Goal: Task Accomplishment & Management: Manage account settings

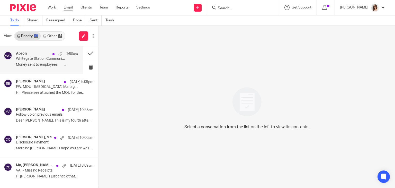
click at [49, 58] on p "Whitegate Station Community Group: BLUE 9737" at bounding box center [41, 59] width 50 height 4
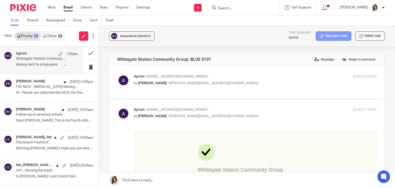
click at [320, 37] on icon at bounding box center [322, 36] width 4 height 4
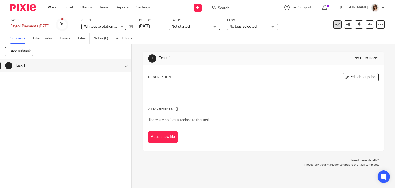
click at [336, 24] on icon at bounding box center [337, 24] width 5 height 5
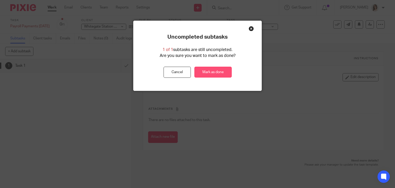
click at [210, 71] on link "Mark as done" at bounding box center [213, 72] width 37 height 11
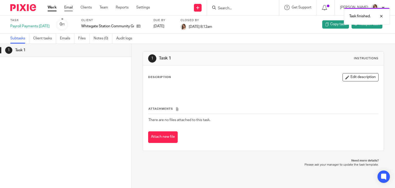
click at [69, 8] on link "Email" at bounding box center [68, 7] width 8 height 5
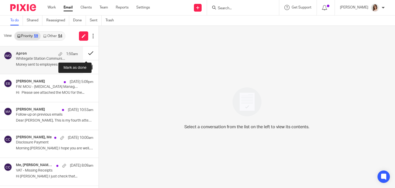
click at [85, 54] on button at bounding box center [90, 53] width 15 height 14
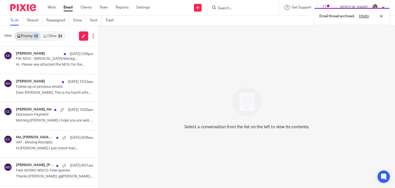
click at [55, 37] on link "Other 54" at bounding box center [53, 36] width 24 height 8
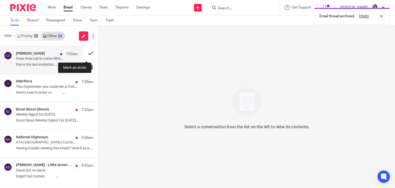
click at [86, 53] on button at bounding box center [90, 53] width 15 height 14
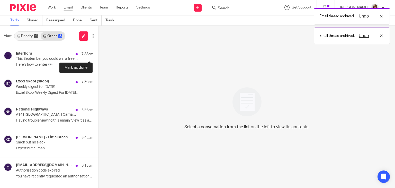
click at [99, 53] on button at bounding box center [101, 53] width 4 height 14
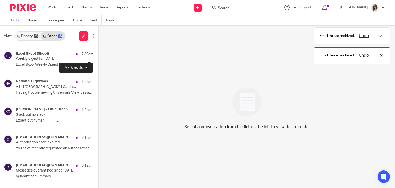
click at [99, 53] on button at bounding box center [101, 53] width 4 height 14
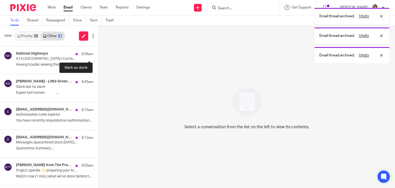
click at [99, 53] on button at bounding box center [101, 53] width 4 height 14
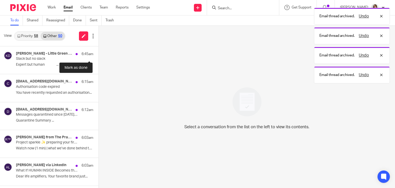
click at [99, 53] on button at bounding box center [101, 53] width 4 height 14
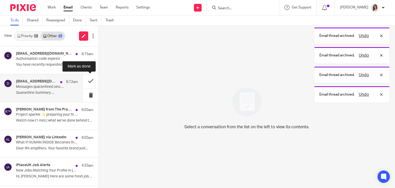
click at [84, 82] on button at bounding box center [90, 81] width 15 height 14
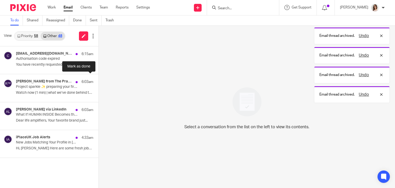
click at [99, 82] on button at bounding box center [101, 81] width 4 height 14
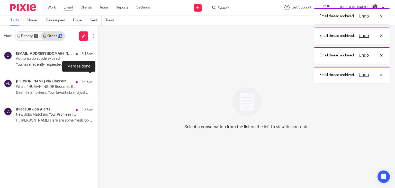
click at [99, 82] on button at bounding box center [101, 81] width 4 height 14
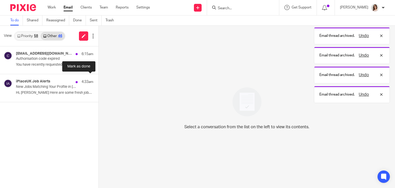
click at [99, 82] on button at bounding box center [101, 81] width 4 height 14
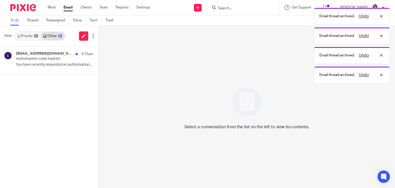
click at [68, 8] on link "Email" at bounding box center [68, 7] width 9 height 5
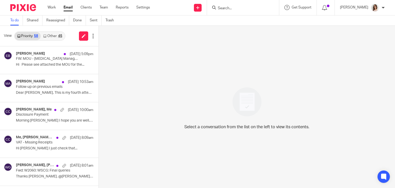
click at [49, 36] on link "Other 45" at bounding box center [53, 36] width 24 height 8
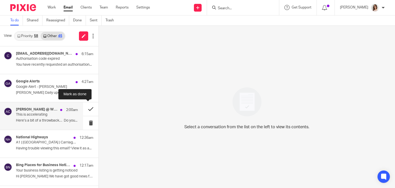
click at [85, 108] on button at bounding box center [90, 109] width 15 height 14
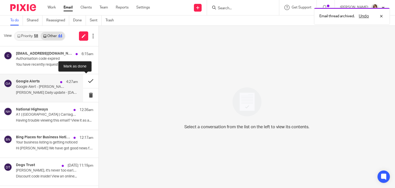
click at [85, 78] on button at bounding box center [90, 81] width 15 height 14
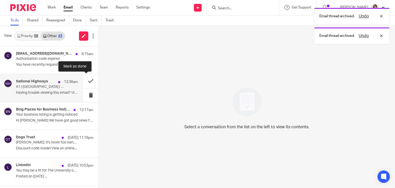
click at [84, 80] on button at bounding box center [90, 81] width 15 height 14
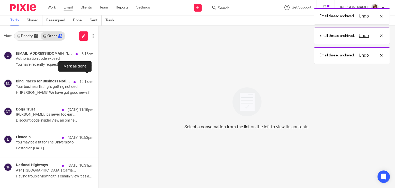
click at [99, 80] on button at bounding box center [101, 81] width 4 height 14
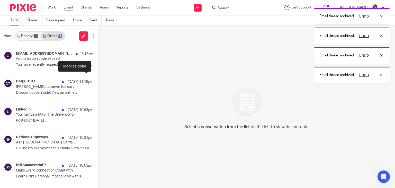
click at [99, 80] on button at bounding box center [101, 81] width 4 height 14
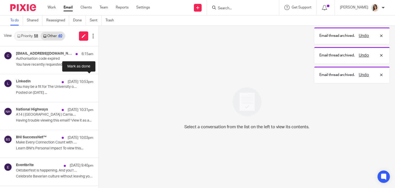
click at [99, 80] on button at bounding box center [101, 81] width 4 height 14
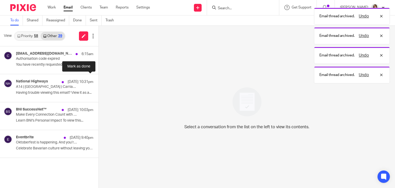
click at [99, 80] on button at bounding box center [101, 81] width 4 height 14
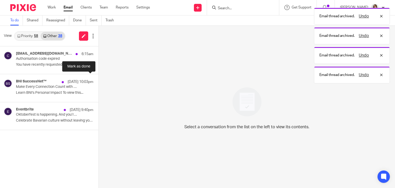
click at [99, 80] on button at bounding box center [101, 81] width 4 height 14
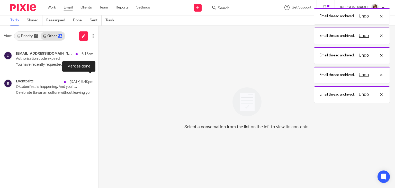
click at [99, 80] on button at bounding box center [101, 81] width 4 height 14
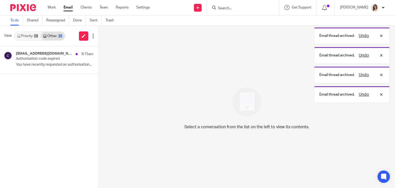
click at [69, 8] on link "Email" at bounding box center [68, 7] width 9 height 5
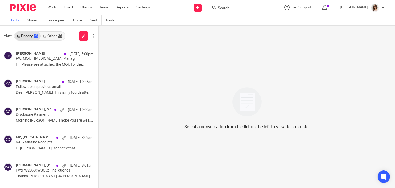
click at [54, 33] on link "Other 36" at bounding box center [53, 36] width 24 height 8
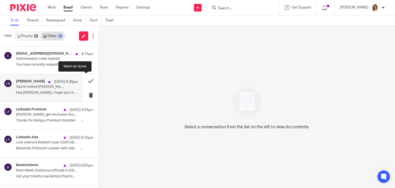
click at [85, 81] on button at bounding box center [90, 81] width 15 height 14
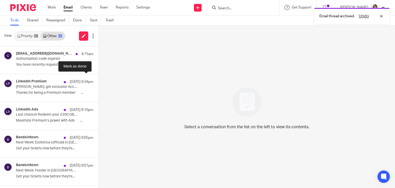
click at [99, 81] on button at bounding box center [101, 81] width 4 height 14
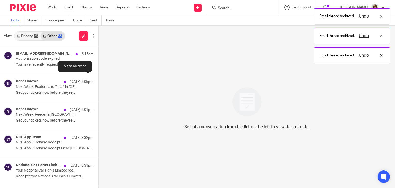
click at [99, 81] on button at bounding box center [101, 81] width 4 height 14
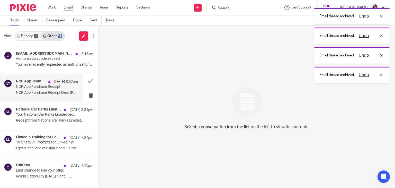
click at [59, 88] on p "NCP App Purchase Receipt" at bounding box center [41, 87] width 50 height 4
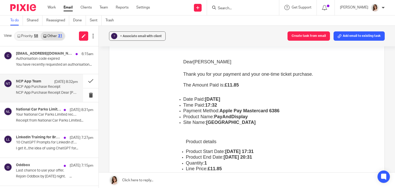
scroll to position [254, 0]
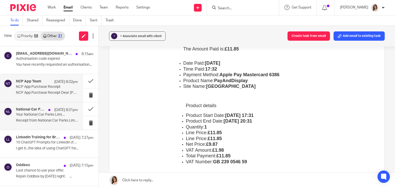
click at [57, 116] on p "Your National Car Parks Limited receipt [#1254-0073]" at bounding box center [41, 114] width 50 height 4
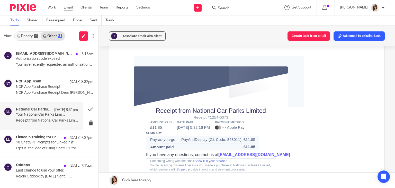
scroll to position [40, 0]
click at [57, 88] on p "NCP App Purchase Receipt" at bounding box center [41, 87] width 50 height 4
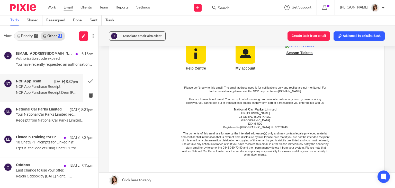
scroll to position [601, 0]
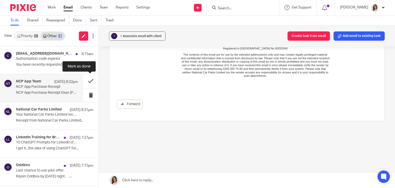
click at [90, 81] on button at bounding box center [90, 81] width 15 height 14
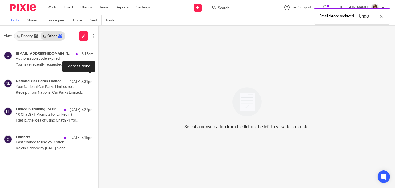
click at [99, 81] on button at bounding box center [101, 81] width 4 height 14
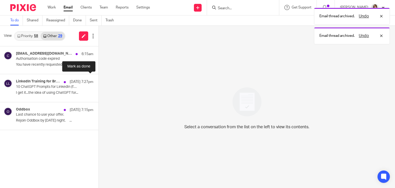
click at [99, 81] on button at bounding box center [101, 81] width 4 height 14
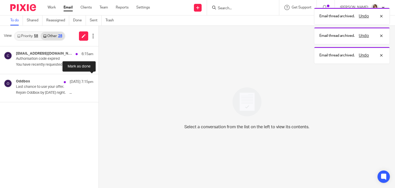
click at [99, 81] on button at bounding box center [101, 81] width 4 height 14
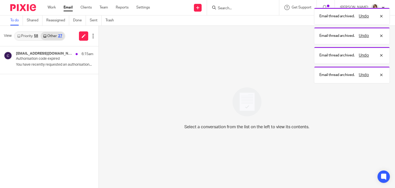
click at [69, 6] on link "Email" at bounding box center [68, 7] width 9 height 5
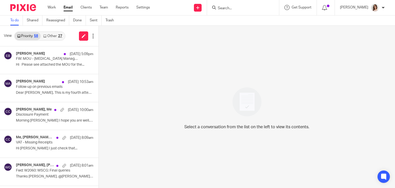
click at [55, 35] on link "Other 27" at bounding box center [53, 36] width 24 height 8
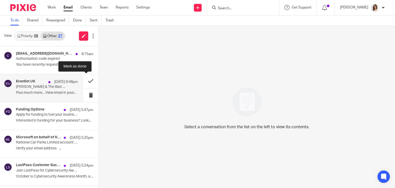
click at [83, 83] on button at bounding box center [90, 81] width 15 height 14
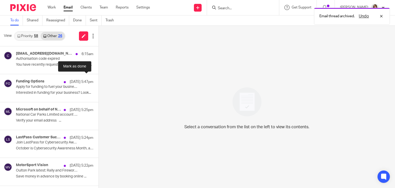
click at [99, 83] on button at bounding box center [101, 81] width 4 height 14
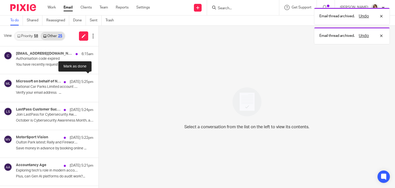
click at [99, 83] on button at bounding box center [101, 81] width 4 height 14
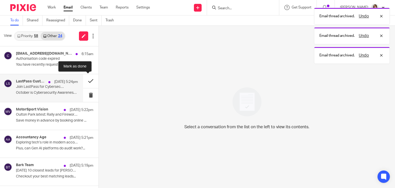
click at [85, 82] on button at bounding box center [90, 81] width 15 height 14
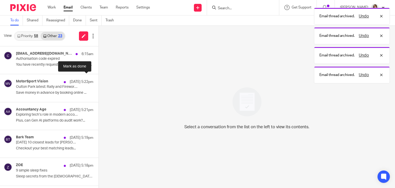
click at [99, 82] on button at bounding box center [101, 81] width 4 height 14
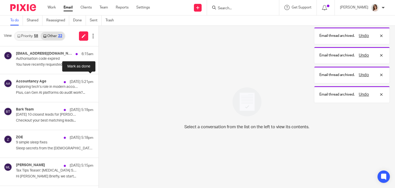
click at [99, 82] on button at bounding box center [101, 81] width 4 height 14
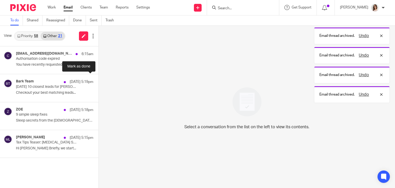
click at [99, 82] on button at bounding box center [101, 81] width 4 height 14
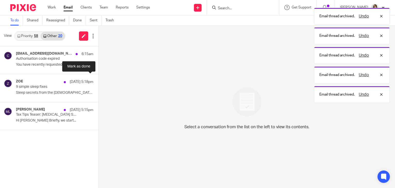
click at [99, 82] on button at bounding box center [101, 81] width 4 height 14
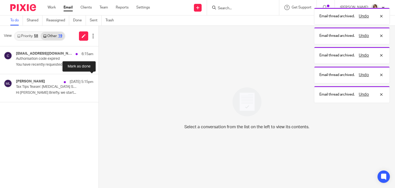
click at [89, 82] on div "Mark Lee 25 Sep 5:15pm Tax Tips Teaser: COVID-19 Support Scheme Repayment Windo…" at bounding box center [49, 88] width 99 height 28
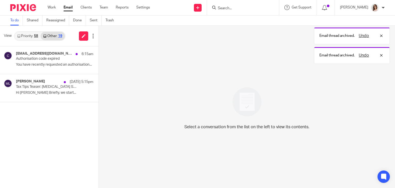
click at [99, 82] on button at bounding box center [101, 81] width 4 height 14
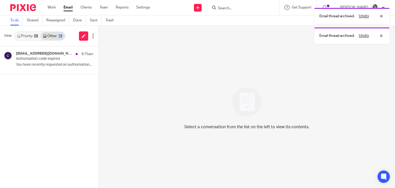
click at [66, 9] on link "Email" at bounding box center [68, 7] width 9 height 5
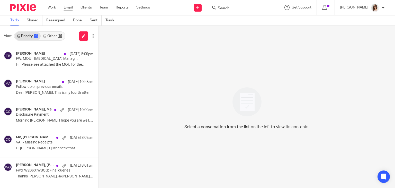
click at [57, 34] on link "Other 19" at bounding box center [53, 36] width 24 height 8
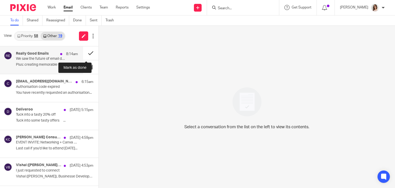
click at [84, 54] on button at bounding box center [90, 53] width 15 height 14
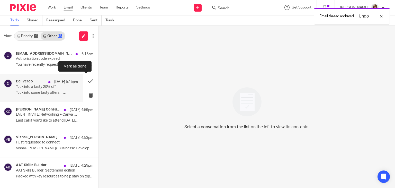
click at [83, 83] on button at bounding box center [90, 81] width 15 height 14
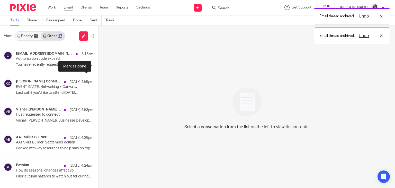
click at [99, 83] on button at bounding box center [101, 81] width 4 height 14
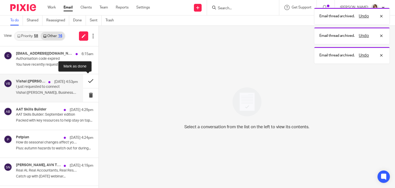
click at [87, 83] on button at bounding box center [90, 81] width 15 height 14
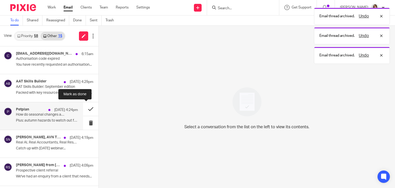
click at [86, 108] on button at bounding box center [90, 109] width 15 height 14
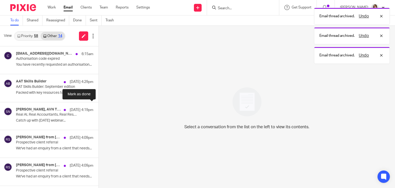
click at [99, 108] on button at bounding box center [101, 109] width 4 height 14
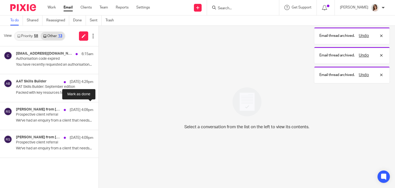
click at [99, 108] on button at bounding box center [101, 109] width 4 height 14
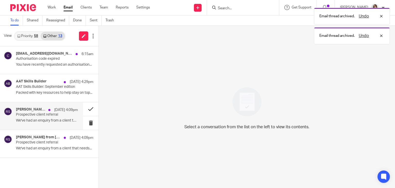
click at [88, 109] on button at bounding box center [90, 109] width 15 height 14
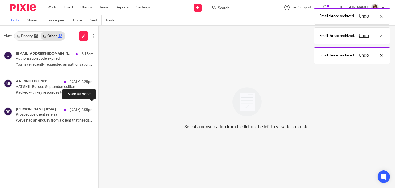
click at [99, 109] on button at bounding box center [101, 109] width 4 height 14
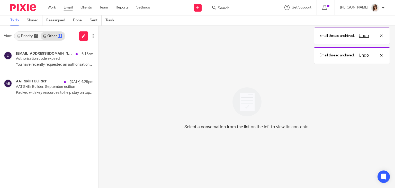
click at [70, 9] on link "Email" at bounding box center [68, 7] width 9 height 5
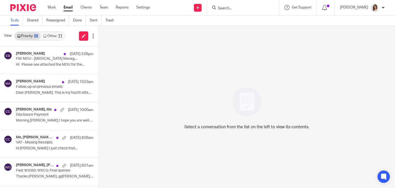
click at [50, 37] on link "Other 11" at bounding box center [53, 36] width 24 height 8
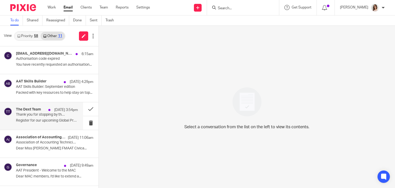
click at [63, 118] on p "Register for our upcoming Global Product Update..." at bounding box center [47, 120] width 62 height 4
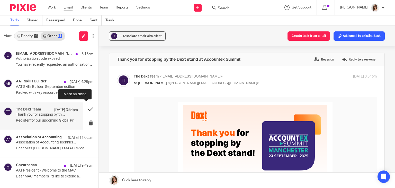
click at [83, 109] on button at bounding box center [90, 109] width 15 height 14
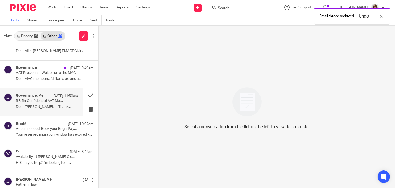
scroll to position [70, 0]
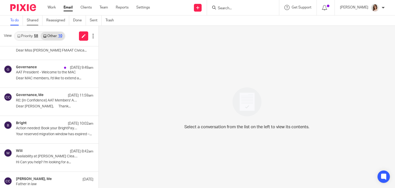
click at [34, 18] on link "Shared" at bounding box center [35, 20] width 16 height 10
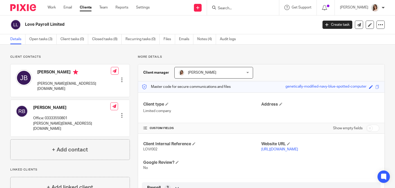
scroll to position [230, 0]
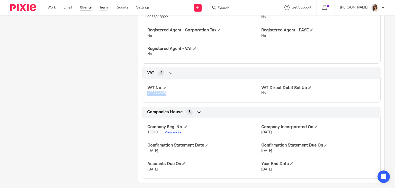
click at [106, 7] on link "Team" at bounding box center [103, 7] width 8 height 5
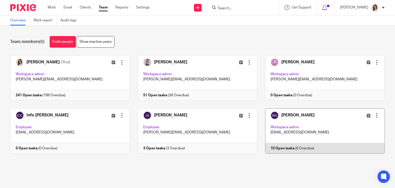
click at [285, 146] on link at bounding box center [321, 130] width 128 height 45
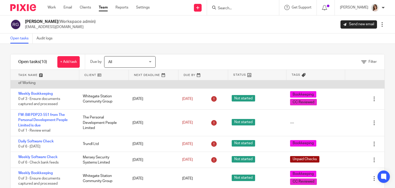
scroll to position [42, 0]
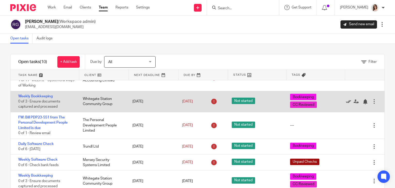
click at [346, 102] on icon at bounding box center [348, 101] width 5 height 5
click at [346, 100] on icon at bounding box center [348, 101] width 5 height 5
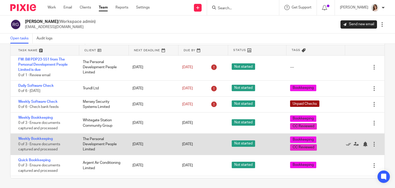
scroll to position [54, 0]
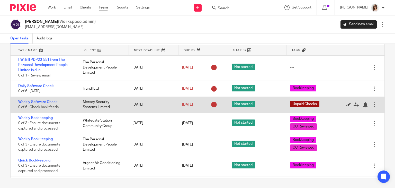
click at [346, 104] on icon at bounding box center [348, 104] width 5 height 5
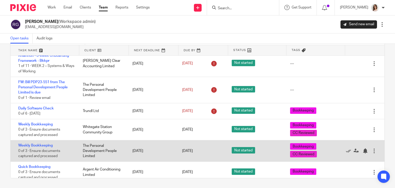
scroll to position [59, 0]
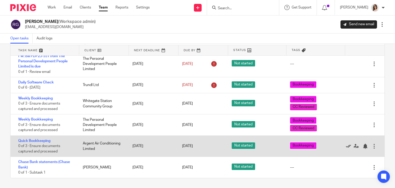
click at [346, 146] on icon at bounding box center [348, 146] width 5 height 5
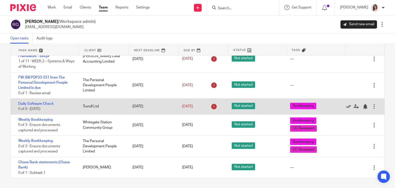
click at [346, 105] on icon at bounding box center [348, 106] width 5 height 5
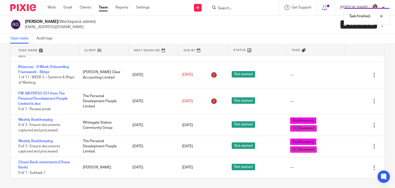
scroll to position [21, 0]
click at [87, 7] on link "Clients" at bounding box center [85, 7] width 11 height 5
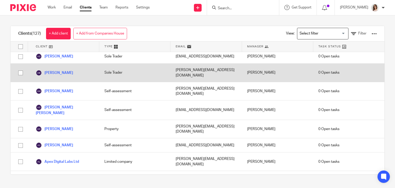
scroll to position [111, 0]
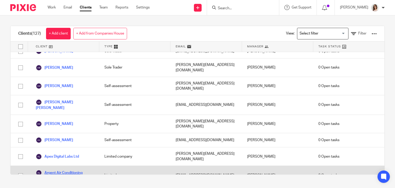
click at [69, 170] on link "Argent Air Conditioning Limited" at bounding box center [65, 175] width 58 height 11
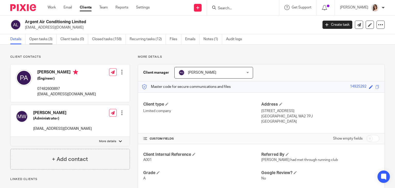
click at [43, 40] on link "Open tasks (3)" at bounding box center [42, 39] width 27 height 10
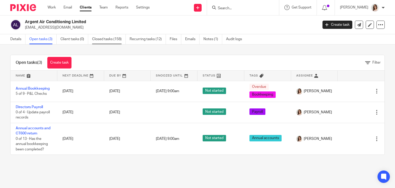
click at [113, 40] on link "Closed tasks (158)" at bounding box center [109, 39] width 34 height 10
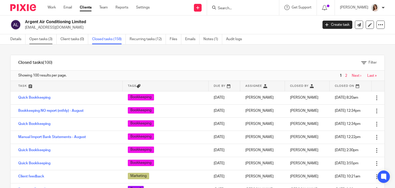
click at [41, 39] on link "Open tasks (3)" at bounding box center [42, 39] width 27 height 10
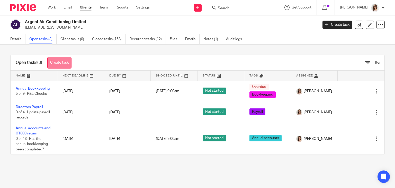
click at [67, 61] on link "Create task" at bounding box center [59, 63] width 24 height 12
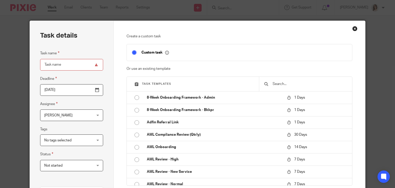
click at [272, 85] on input "text" at bounding box center [309, 84] width 75 height 6
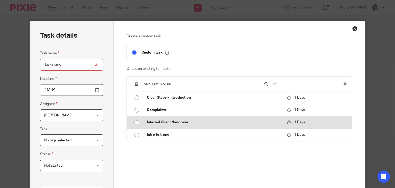
type input "int"
click at [135, 123] on input "radio" at bounding box center [137, 123] width 10 height 10
type input "2025-09-27"
type input "Internal Client Handover"
checkbox input "false"
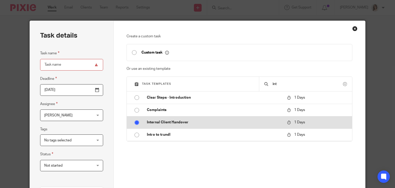
radio input "false"
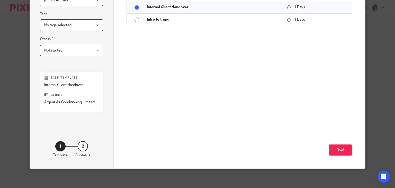
scroll to position [116, 0]
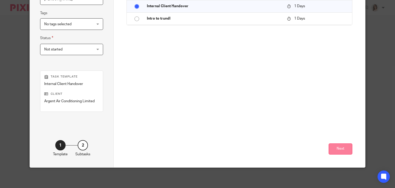
click at [330, 146] on button "Next" at bounding box center [341, 148] width 24 height 11
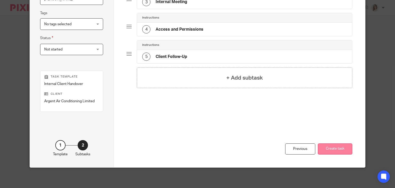
click at [337, 149] on button "Create task" at bounding box center [335, 148] width 34 height 11
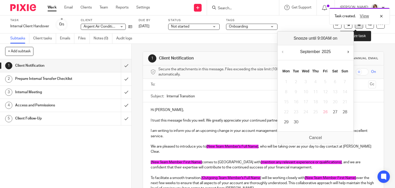
click at [355, 28] on button at bounding box center [359, 24] width 8 height 8
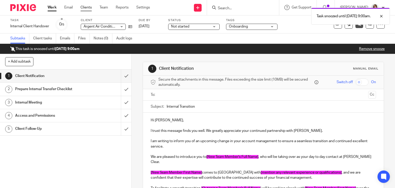
click at [89, 7] on link "Clients" at bounding box center [86, 7] width 11 height 5
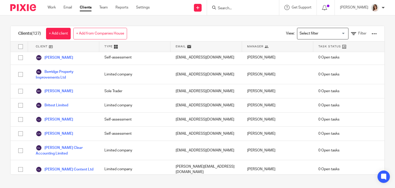
scroll to position [282, 0]
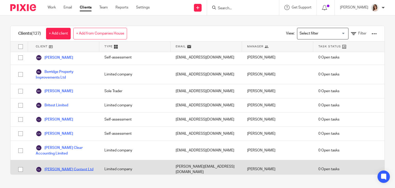
click at [69, 166] on link "[PERSON_NAME] Content Ltd" at bounding box center [65, 169] width 58 height 6
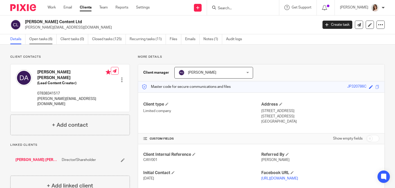
click at [46, 42] on link "Open tasks (6)" at bounding box center [42, 39] width 27 height 10
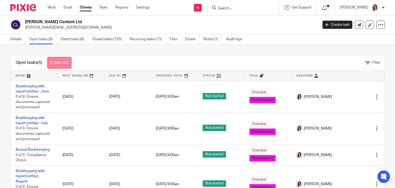
click at [64, 60] on link "Create task" at bounding box center [59, 63] width 24 height 12
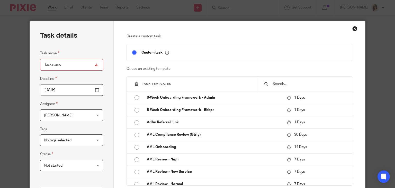
click at [285, 86] on input "text" at bounding box center [309, 84] width 75 height 6
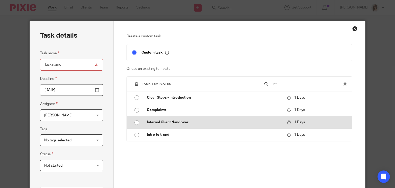
type input "int"
click at [134, 123] on input "radio" at bounding box center [137, 123] width 10 height 10
type input "2025-09-27"
type input "Internal Client Handover"
checkbox input "false"
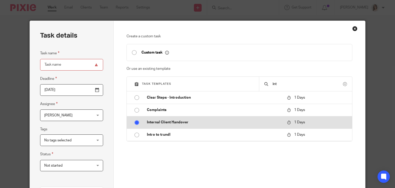
radio input "false"
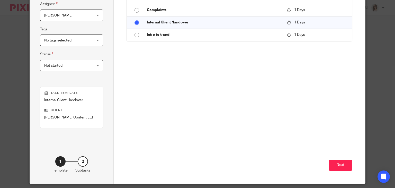
scroll to position [100, 0]
click at [336, 160] on button "Next" at bounding box center [341, 165] width 24 height 11
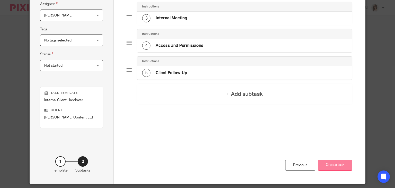
click at [337, 165] on button "Create task" at bounding box center [335, 165] width 34 height 11
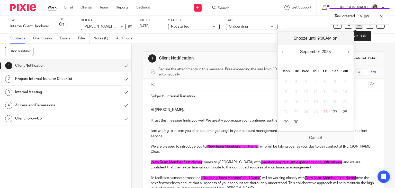
click at [355, 28] on button at bounding box center [359, 24] width 8 height 8
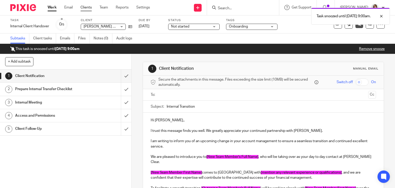
click at [87, 10] on link "Clients" at bounding box center [86, 7] width 11 height 5
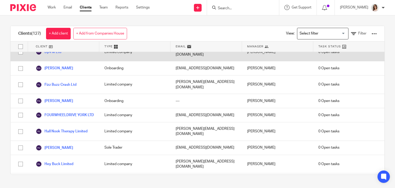
scroll to position [596, 0]
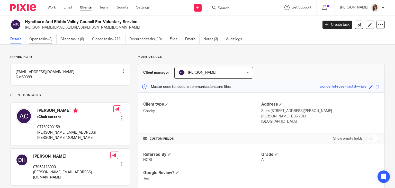
click at [37, 40] on link "Open tasks (3)" at bounding box center [42, 39] width 27 height 10
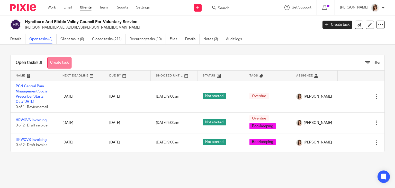
click at [70, 62] on link "Create task" at bounding box center [59, 63] width 24 height 12
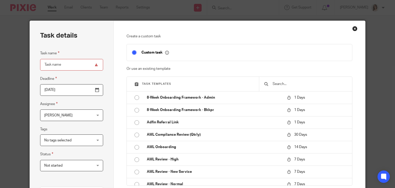
click at [278, 83] on input "text" at bounding box center [309, 84] width 75 height 6
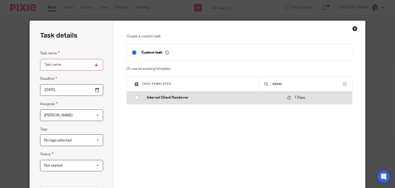
type input "intern"
click at [135, 96] on input "radio" at bounding box center [137, 98] width 10 height 10
type input "[DATE]"
type input "Internal Client Handover"
checkbox input "false"
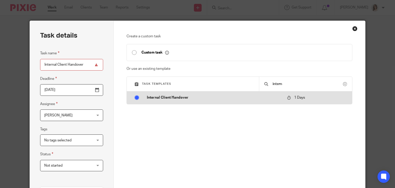
radio input "false"
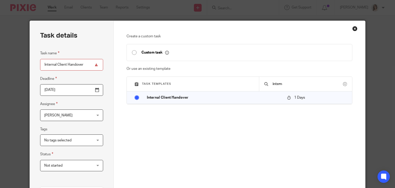
scroll to position [121, 0]
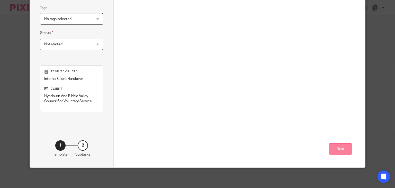
click at [334, 150] on button "Next" at bounding box center [341, 148] width 24 height 11
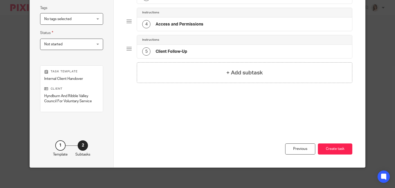
click at [334, 150] on button "Create task" at bounding box center [335, 148] width 34 height 11
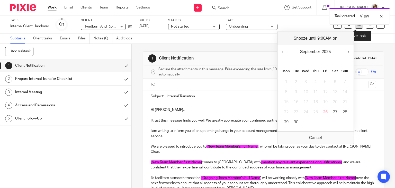
click at [355, 28] on button at bounding box center [359, 24] width 8 height 8
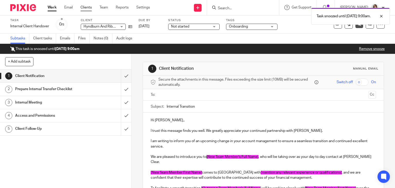
click at [90, 7] on link "Clients" at bounding box center [86, 7] width 11 height 5
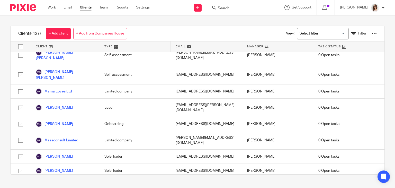
scroll to position [1146, 0]
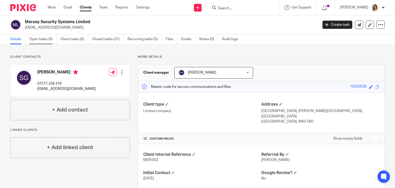
click at [40, 41] on link "Open tasks (0)" at bounding box center [42, 39] width 27 height 10
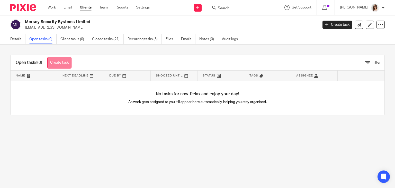
click at [70, 61] on link "Create task" at bounding box center [59, 63] width 24 height 12
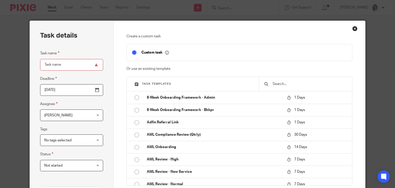
click at [277, 83] on input "text" at bounding box center [309, 84] width 75 height 6
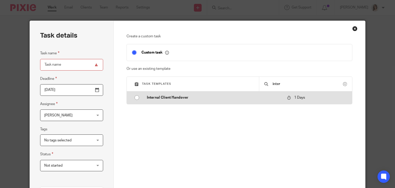
type input "inter"
click at [134, 99] on input "radio" at bounding box center [137, 98] width 10 height 10
type input "2025-09-27"
type input "Internal Client Handover"
checkbox input "false"
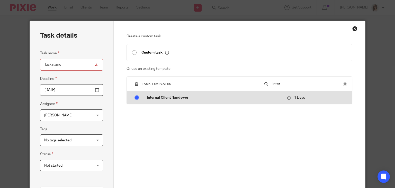
radio input "false"
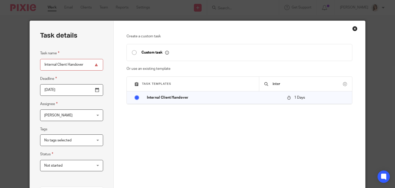
scroll to position [116, 0]
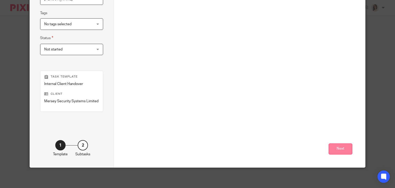
click at [338, 149] on button "Next" at bounding box center [341, 148] width 24 height 11
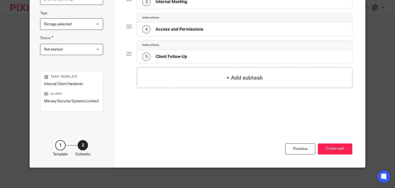
click at [338, 149] on button "Create task" at bounding box center [335, 148] width 34 height 11
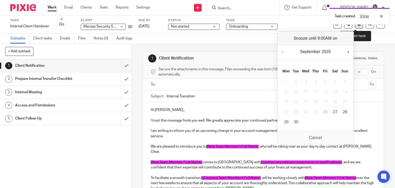
click at [355, 27] on button at bounding box center [359, 24] width 8 height 8
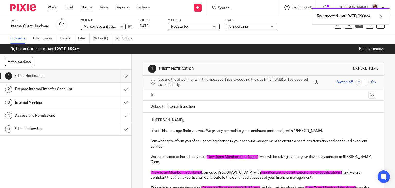
click at [86, 8] on link "Clients" at bounding box center [86, 7] width 11 height 5
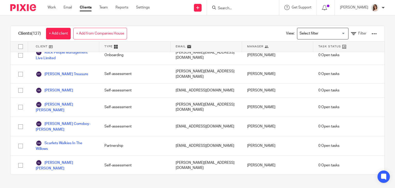
scroll to position [1613, 0]
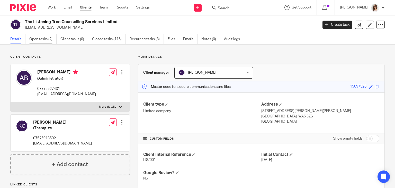
click at [41, 41] on link "Open tasks (2)" at bounding box center [42, 39] width 27 height 10
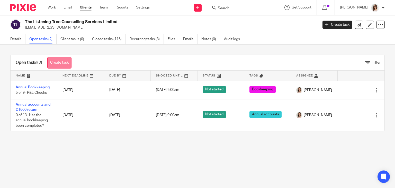
click at [60, 60] on link "Create task" at bounding box center [59, 63] width 24 height 12
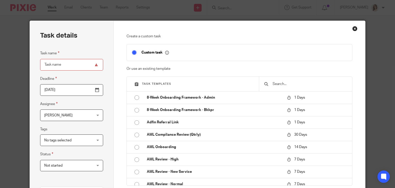
click at [280, 85] on input "text" at bounding box center [309, 84] width 75 height 6
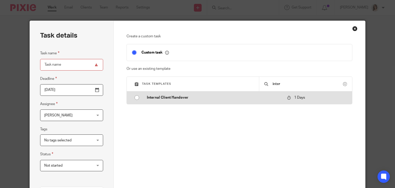
type input "inter"
click at [136, 97] on input "radio" at bounding box center [137, 98] width 10 height 10
type input "2025-09-27"
type input "Internal Client Handover"
checkbox input "false"
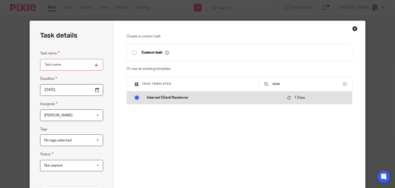
radio input "false"
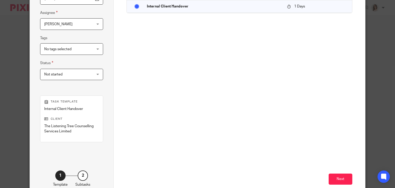
scroll to position [116, 0]
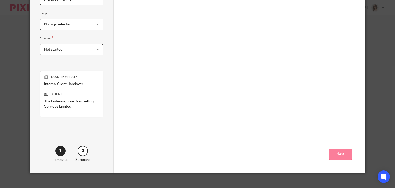
click at [340, 152] on button "Next" at bounding box center [341, 154] width 24 height 11
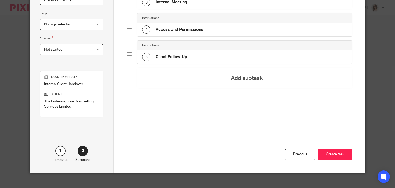
click at [340, 152] on button "Create task" at bounding box center [335, 154] width 34 height 11
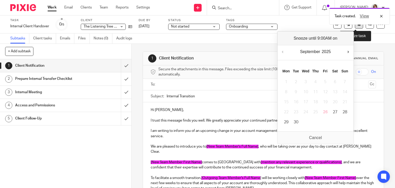
click at [357, 25] on icon at bounding box center [359, 24] width 4 height 4
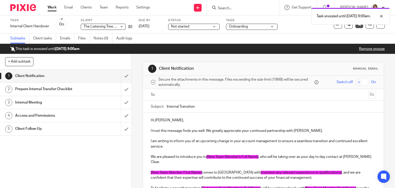
click at [87, 8] on link "Clients" at bounding box center [86, 7] width 11 height 5
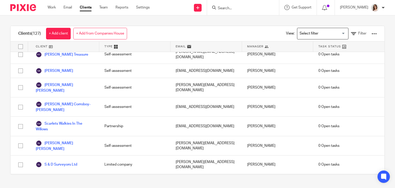
scroll to position [1632, 0]
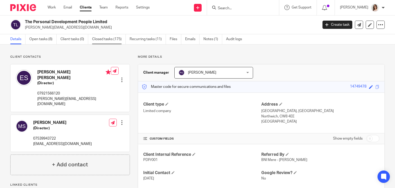
click at [109, 37] on link "Closed tasks (175)" at bounding box center [109, 39] width 34 height 10
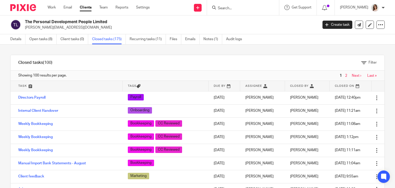
click at [83, 7] on link "Clients" at bounding box center [86, 7] width 12 height 5
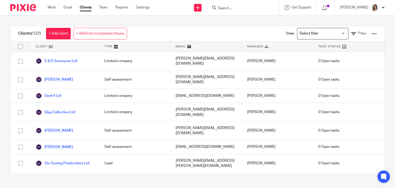
scroll to position [1746, 0]
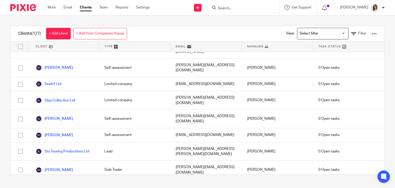
click link "Trundl Ltd"
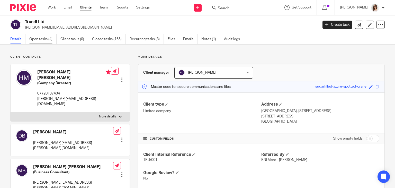
click at [39, 39] on link "Open tasks (4)" at bounding box center [42, 39] width 27 height 10
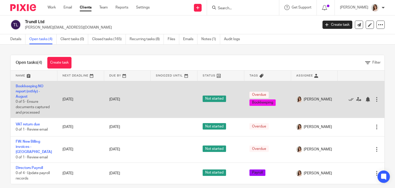
scroll to position [7, 0]
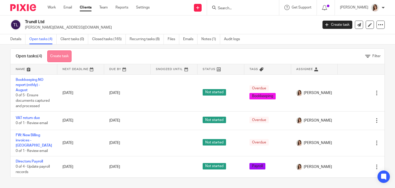
click at [60, 56] on link "Create task" at bounding box center [59, 56] width 24 height 12
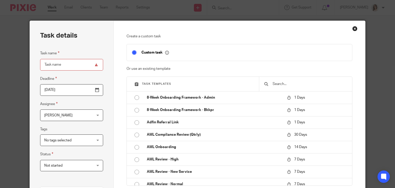
click at [289, 84] on input "text" at bounding box center [309, 84] width 75 height 6
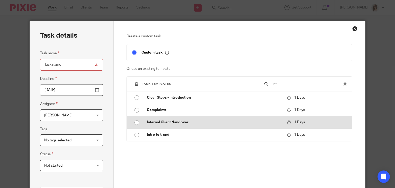
type input "int"
click at [133, 124] on input "radio" at bounding box center [137, 123] width 10 height 10
type input "2025-09-27"
type input "Internal Client Handover"
checkbox input "false"
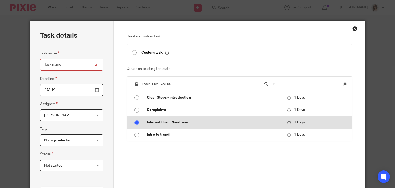
radio input "false"
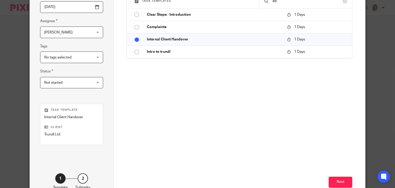
scroll to position [83, 0]
click at [334, 177] on button "Next" at bounding box center [341, 181] width 24 height 11
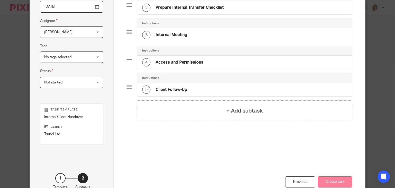
click at [336, 179] on button "Create task" at bounding box center [335, 181] width 34 height 11
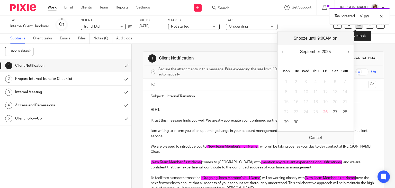
click at [356, 27] on button at bounding box center [359, 24] width 8 height 8
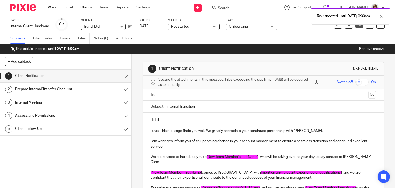
click at [85, 7] on link "Clients" at bounding box center [86, 7] width 11 height 5
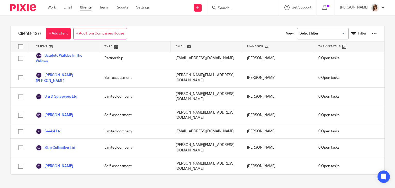
scroll to position [1775, 0]
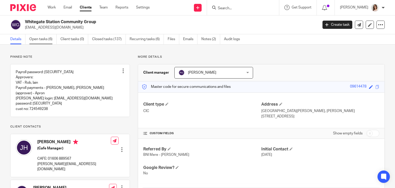
click at [40, 40] on link "Open tasks (6)" at bounding box center [42, 39] width 27 height 10
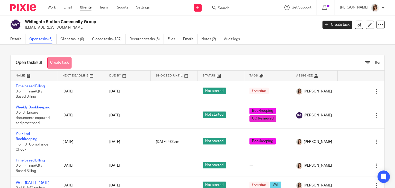
click at [66, 63] on link "Create task" at bounding box center [59, 63] width 24 height 12
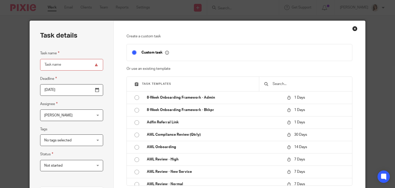
click at [285, 82] on input "text" at bounding box center [309, 84] width 75 height 6
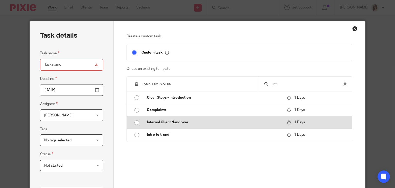
type input "int"
click at [135, 122] on input "radio" at bounding box center [137, 123] width 10 height 10
type input "2025-09-27"
type input "Internal Client Handover"
checkbox input "false"
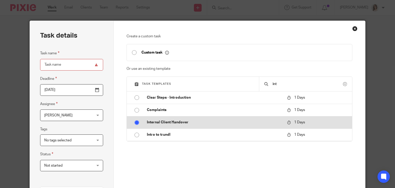
radio input "false"
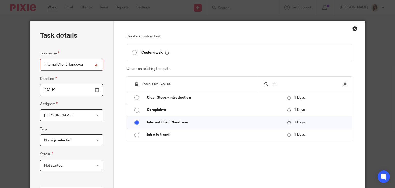
scroll to position [121, 0]
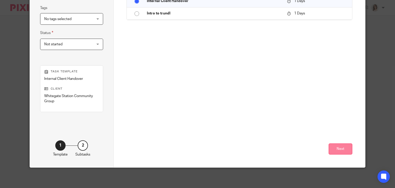
click at [329, 151] on button "Next" at bounding box center [341, 148] width 24 height 11
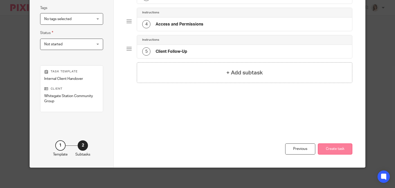
click at [338, 148] on button "Create task" at bounding box center [335, 148] width 34 height 11
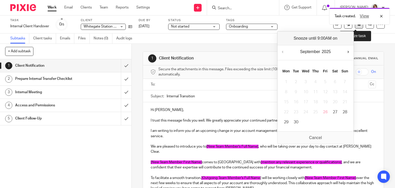
click at [355, 26] on button at bounding box center [359, 24] width 8 height 8
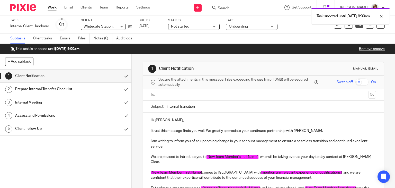
click at [52, 9] on link "Work" at bounding box center [52, 7] width 9 height 5
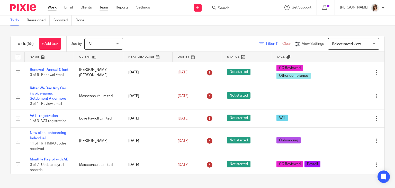
click at [102, 9] on link "Team" at bounding box center [104, 7] width 8 height 5
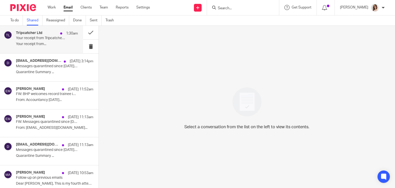
click at [53, 43] on p "Your receipt from..." at bounding box center [47, 44] width 62 height 4
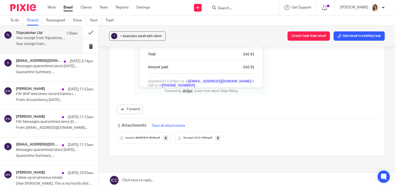
scroll to position [206, 0]
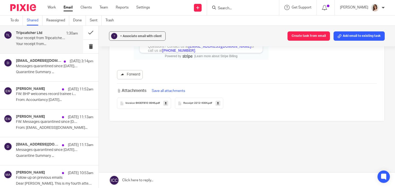
click at [131, 75] on link "Forward" at bounding box center [130, 74] width 26 height 9
click at [85, 33] on button at bounding box center [90, 33] width 15 height 14
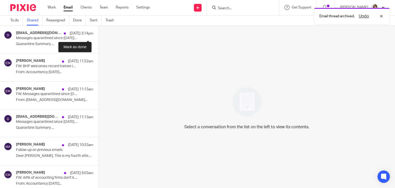
click at [99, 33] on button at bounding box center [101, 33] width 4 height 14
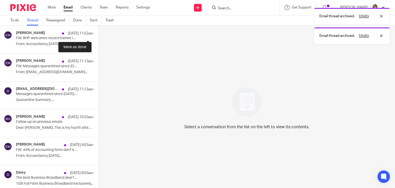
click at [99, 33] on button at bounding box center [101, 33] width 4 height 14
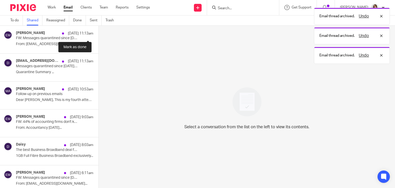
click at [99, 33] on button at bounding box center [101, 33] width 4 height 14
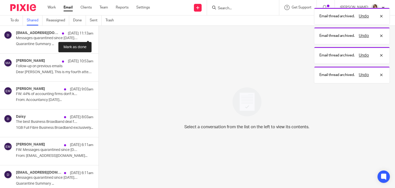
click at [99, 33] on button at bounding box center [101, 33] width 4 height 14
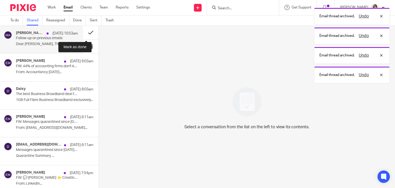
click at [83, 34] on button at bounding box center [90, 33] width 15 height 14
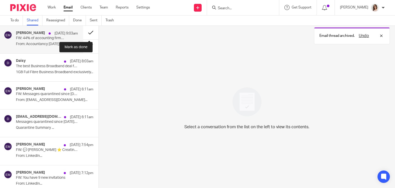
click at [86, 33] on button at bounding box center [90, 33] width 15 height 14
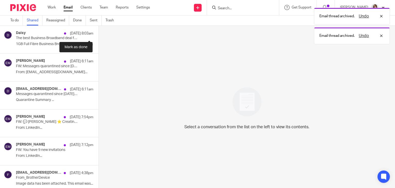
click at [99, 33] on button at bounding box center [101, 33] width 4 height 14
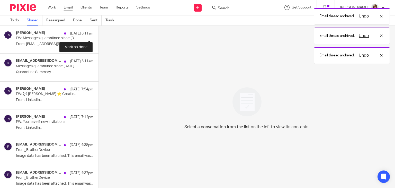
click at [99, 33] on button at bounding box center [101, 33] width 4 height 14
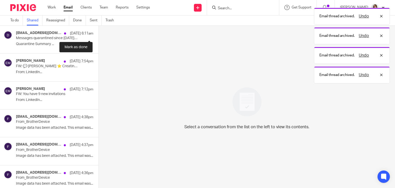
click at [99, 33] on button at bounding box center [101, 33] width 4 height 14
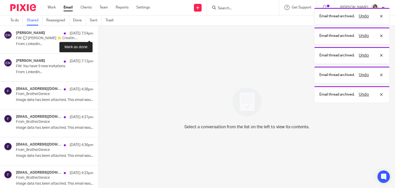
click at [99, 33] on button at bounding box center [101, 33] width 4 height 14
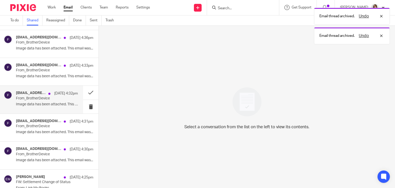
scroll to position [61, 0]
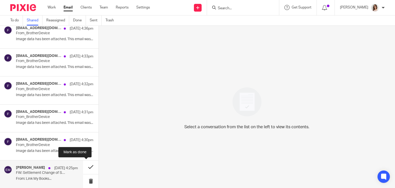
click at [83, 167] on button at bounding box center [90, 167] width 15 height 14
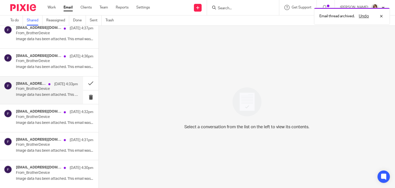
scroll to position [0, 0]
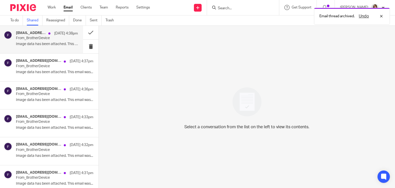
click at [42, 41] on div "FromBrotherDevice@brother.com 24 Sep 4:38pm From_BrotherDevice Image data has b…" at bounding box center [47, 39] width 62 height 17
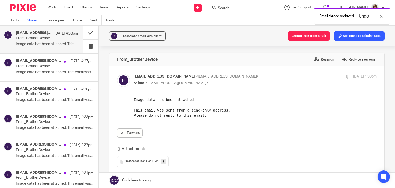
click at [141, 162] on span "20250918212024_001" at bounding box center [140, 161] width 28 height 3
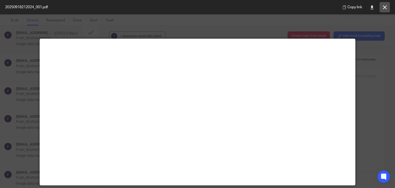
click at [383, 6] on icon at bounding box center [385, 7] width 4 height 4
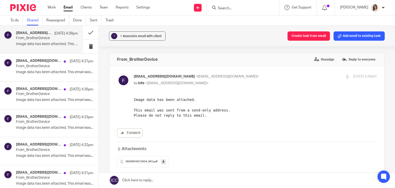
click at [163, 160] on icon at bounding box center [164, 162] width 2 height 4
click at [85, 31] on button at bounding box center [90, 33] width 15 height 14
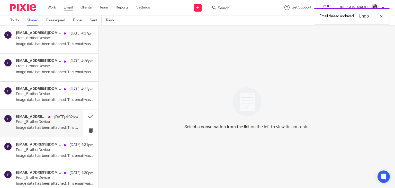
scroll to position [5, 0]
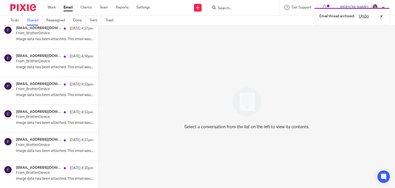
click at [34, 20] on link "Shared" at bounding box center [35, 20] width 16 height 10
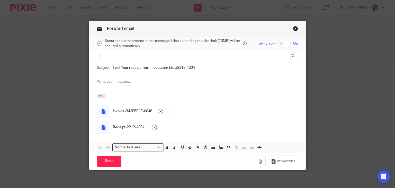
click at [116, 54] on input "text" at bounding box center [198, 56] width 182 height 6
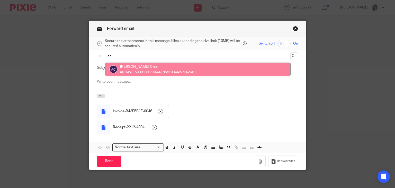
type input "cc"
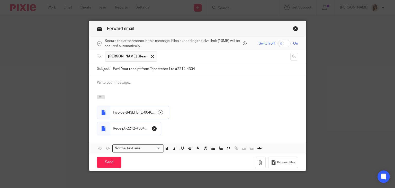
click at [152, 129] on icon at bounding box center [154, 128] width 5 height 5
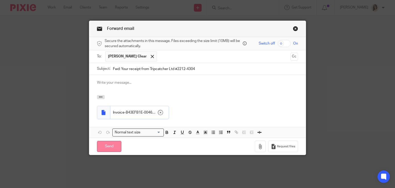
click at [113, 145] on input "Send" at bounding box center [109, 146] width 24 height 11
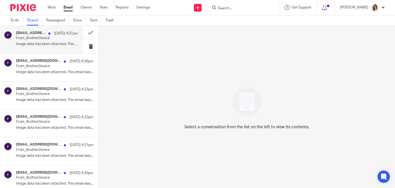
click at [52, 43] on p "Image data has been attached. This email was..." at bounding box center [47, 44] width 62 height 4
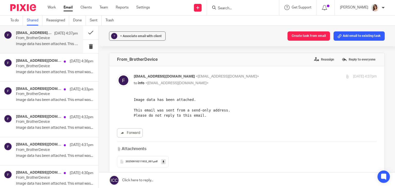
click at [139, 160] on span "20250918211932_001" at bounding box center [140, 161] width 28 height 3
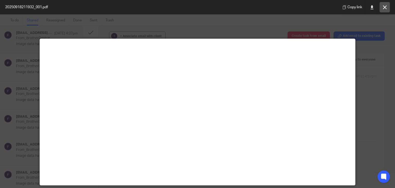
click at [382, 7] on button at bounding box center [385, 7] width 10 height 10
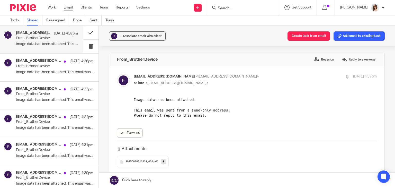
click at [163, 161] on icon at bounding box center [164, 162] width 2 height 4
click at [85, 31] on button at bounding box center [90, 33] width 15 height 14
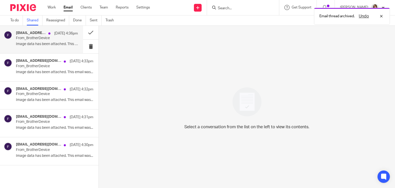
click at [49, 40] on p "From_BrotherDevice" at bounding box center [41, 38] width 50 height 4
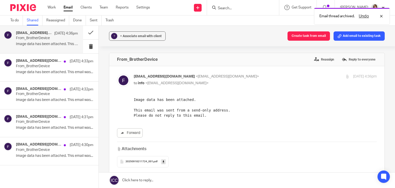
click at [144, 162] on span "20250918211724_001" at bounding box center [140, 161] width 28 height 3
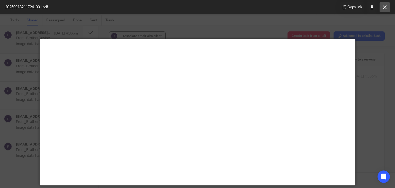
click at [384, 3] on button at bounding box center [385, 7] width 10 height 10
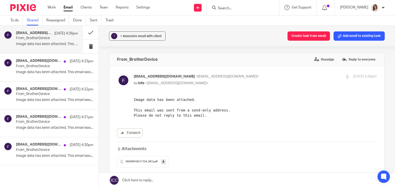
click at [163, 161] on icon at bounding box center [164, 162] width 2 height 4
click at [160, 63] on div "From_BrotherDevice Reassign Reply to everyone" at bounding box center [246, 59] width 275 height 13
click at [88, 32] on button at bounding box center [90, 33] width 15 height 14
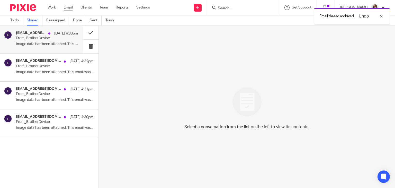
click at [52, 39] on p "From_BrotherDevice" at bounding box center [41, 38] width 50 height 4
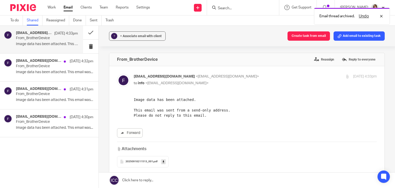
click at [140, 162] on span "20250918211513_001" at bounding box center [140, 161] width 28 height 3
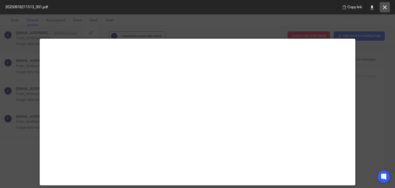
click at [382, 5] on button at bounding box center [385, 7] width 10 height 10
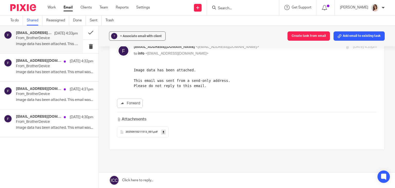
scroll to position [30, 0]
click at [163, 131] on icon at bounding box center [164, 132] width 2 height 4
click at [89, 33] on button at bounding box center [90, 33] width 15 height 14
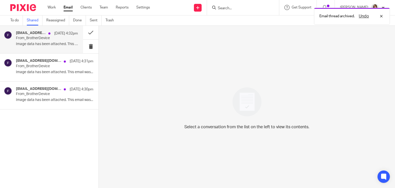
click at [52, 40] on p "From_BrotherDevice" at bounding box center [41, 38] width 50 height 4
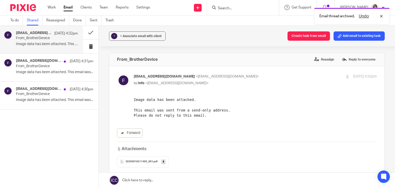
scroll to position [0, 0]
click at [144, 161] on span "20250918211405_001" at bounding box center [140, 161] width 28 height 3
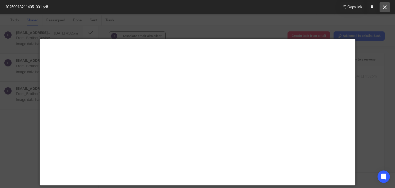
click at [386, 6] on icon at bounding box center [385, 7] width 4 height 4
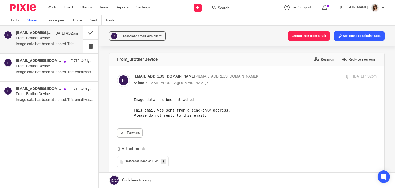
click at [163, 161] on icon at bounding box center [164, 162] width 2 height 4
click at [90, 34] on button at bounding box center [90, 33] width 15 height 14
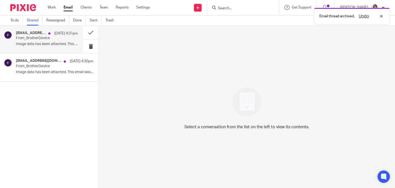
click at [50, 47] on div "FromBrotherDevice@brother.com 24 Sep 4:31pm From_BrotherDevice Image data has b…" at bounding box center [47, 39] width 62 height 17
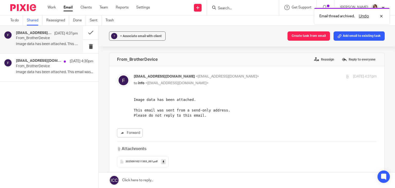
click at [132, 162] on span "20250918211303_001" at bounding box center [140, 161] width 28 height 3
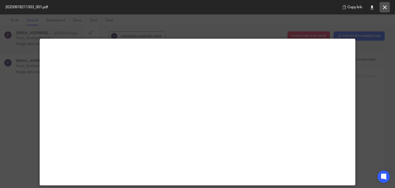
click at [384, 6] on icon at bounding box center [385, 7] width 4 height 4
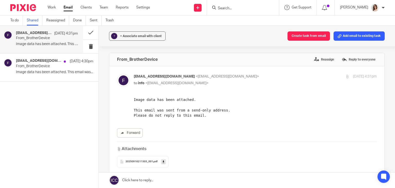
click at [163, 162] on icon at bounding box center [164, 162] width 2 height 4
click at [172, 70] on label at bounding box center [246, 122] width 275 height 113
click at [117, 74] on input "checkbox" at bounding box center [117, 74] width 0 height 0
checkbox input "false"
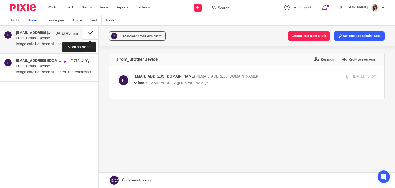
click at [88, 32] on button at bounding box center [90, 33] width 15 height 14
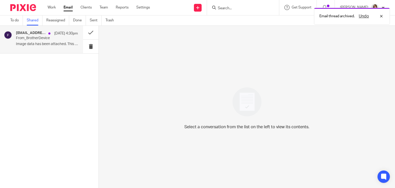
click at [49, 41] on div "FromBrotherDevice@brother.com 24 Sep 4:30pm From_BrotherDevice Image data has b…" at bounding box center [47, 39] width 62 height 17
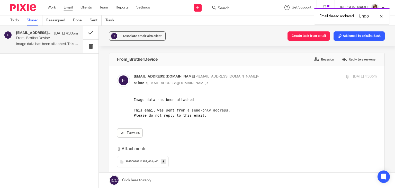
click at [147, 162] on span "20250918211207_001" at bounding box center [140, 161] width 28 height 3
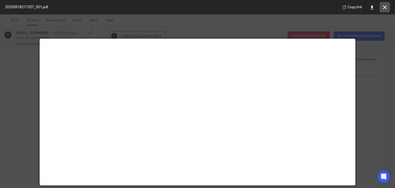
click at [383, 5] on button at bounding box center [385, 7] width 10 height 10
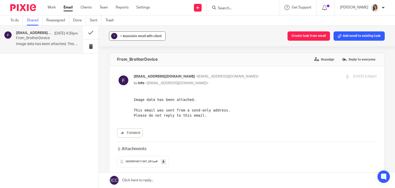
click at [145, 34] on div "+ Associate email with client" at bounding box center [141, 35] width 42 height 5
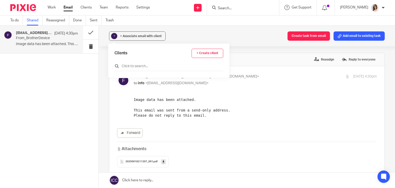
click at [136, 66] on input "text" at bounding box center [169, 66] width 109 height 5
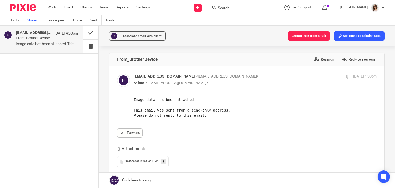
click at [161, 162] on link at bounding box center [163, 161] width 5 height 5
click at [160, 69] on label at bounding box center [246, 122] width 275 height 113
click at [117, 74] on input "checkbox" at bounding box center [117, 74] width 0 height 0
checkbox input "false"
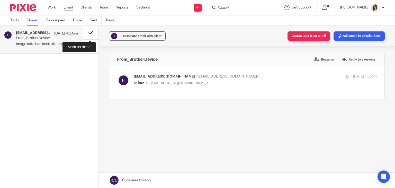
click at [90, 32] on button at bounding box center [90, 33] width 15 height 14
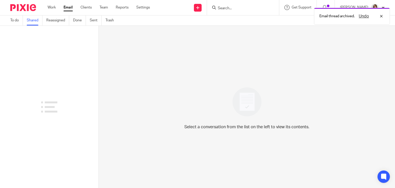
click at [33, 21] on link "Shared" at bounding box center [35, 20] width 16 height 10
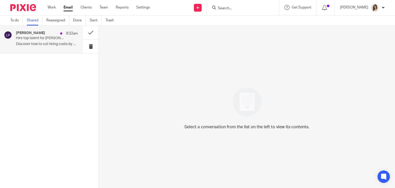
click at [51, 41] on div "Louise Parker 8:32am Hire top talent for Carter Clear Accounting Ltd without th…" at bounding box center [47, 39] width 62 height 17
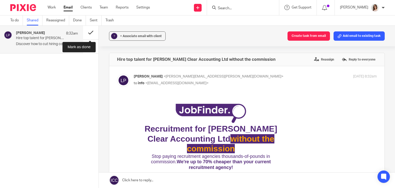
click at [88, 35] on button at bounding box center [90, 33] width 15 height 14
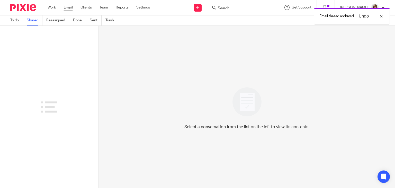
click at [70, 8] on link "Email" at bounding box center [68, 7] width 9 height 5
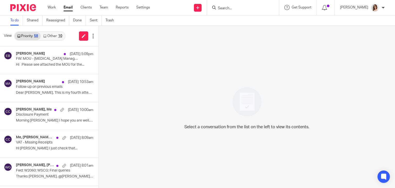
click at [48, 37] on link "Other 10" at bounding box center [53, 36] width 24 height 8
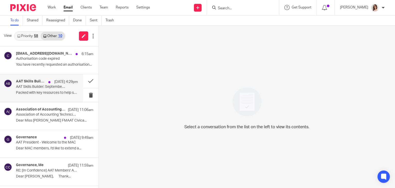
click at [56, 93] on p "Packed with key resources to help stay on top..." at bounding box center [47, 93] width 62 height 4
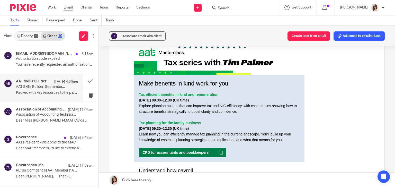
scroll to position [181, 0]
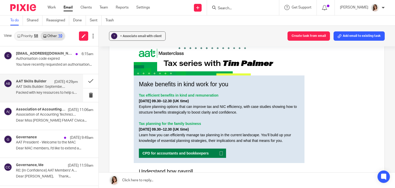
click at [176, 152] on link "CPD for accountants and bookkeepers" at bounding box center [179, 152] width 81 height 9
click at [136, 38] on div "+ Associate email with client" at bounding box center [141, 35] width 42 height 5
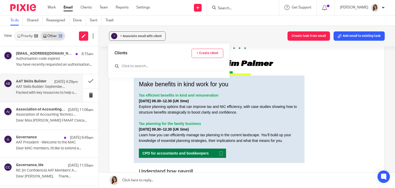
click at [127, 66] on input "text" at bounding box center [169, 66] width 109 height 5
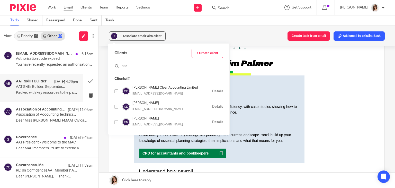
type input "car"
click at [116, 121] on input "checkbox" at bounding box center [117, 122] width 4 height 4
checkbox input "true"
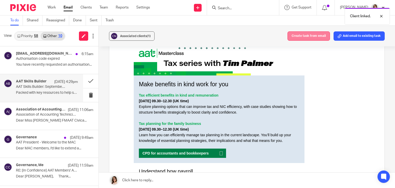
click at [304, 38] on button "Create task from email" at bounding box center [309, 35] width 42 height 9
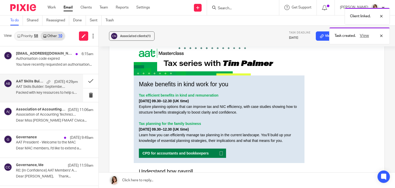
scroll to position [0, 0]
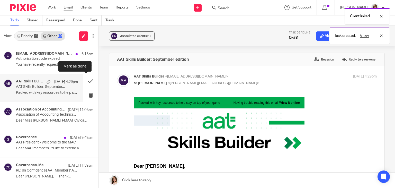
click at [86, 82] on button at bounding box center [90, 81] width 15 height 14
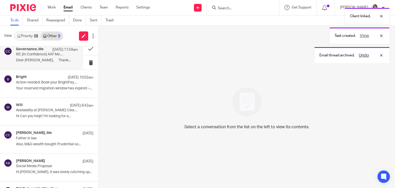
scroll to position [109, 0]
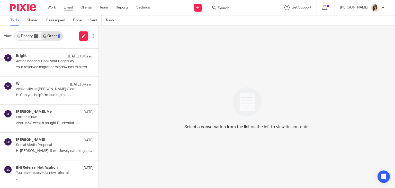
click at [66, 9] on link "Email" at bounding box center [68, 7] width 9 height 5
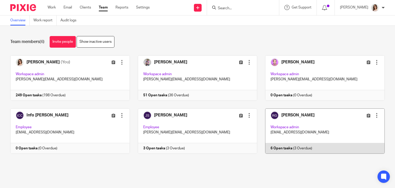
click at [275, 147] on link at bounding box center [321, 130] width 128 height 45
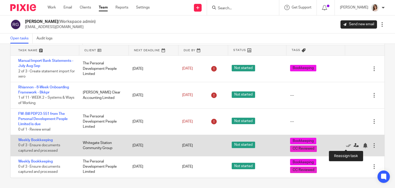
click at [354, 145] on icon at bounding box center [356, 145] width 5 height 5
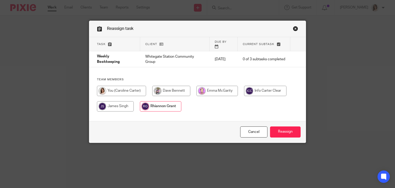
click at [135, 86] on input "radio" at bounding box center [121, 91] width 49 height 10
radio input "true"
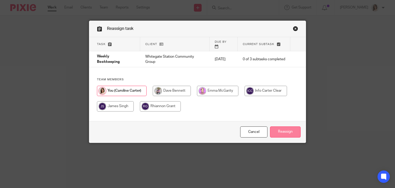
click at [278, 130] on input "Reassign" at bounding box center [285, 131] width 31 height 11
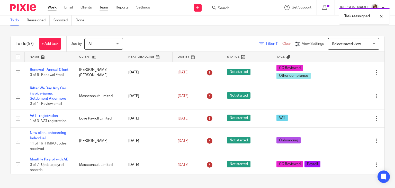
click at [100, 6] on link "Team" at bounding box center [104, 7] width 8 height 5
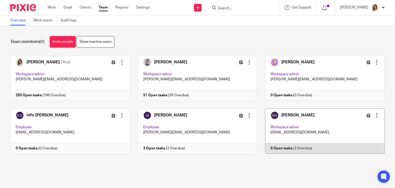
click at [285, 146] on link at bounding box center [321, 130] width 128 height 45
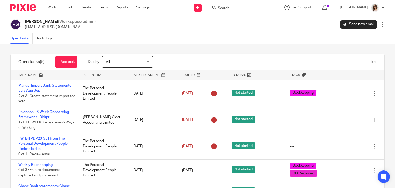
scroll to position [25, 0]
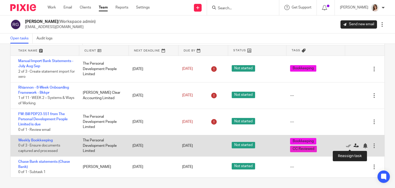
click at [354, 147] on icon at bounding box center [356, 145] width 5 height 5
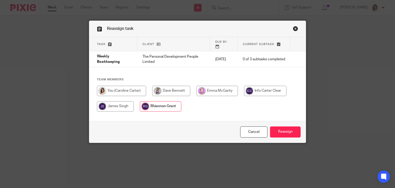
click at [124, 87] on input "radio" at bounding box center [121, 91] width 49 height 10
radio input "true"
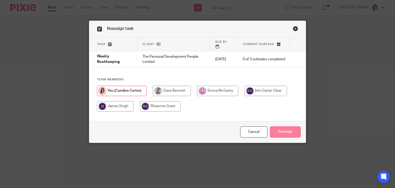
click at [273, 132] on input "Reassign" at bounding box center [285, 131] width 31 height 11
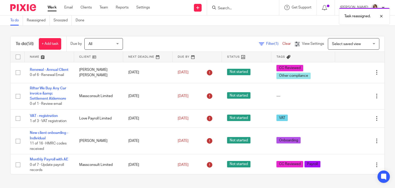
click at [227, 8] on div "Task reassigned." at bounding box center [294, 15] width 192 height 20
click at [382, 17] on div at bounding box center [378, 16] width 14 height 6
click at [232, 8] on input "Search" at bounding box center [240, 8] width 46 height 5
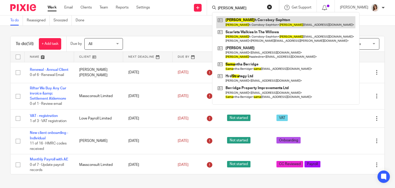
type input "sara"
click at [245, 18] on link at bounding box center [285, 22] width 139 height 12
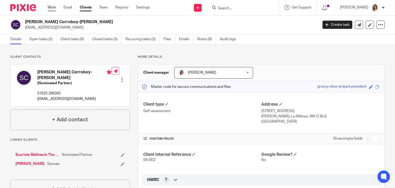
click at [51, 6] on link "Work" at bounding box center [52, 7] width 8 height 5
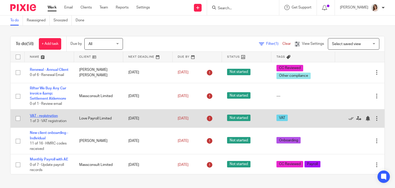
click at [52, 116] on link "VAT - registration" at bounding box center [44, 116] width 28 height 4
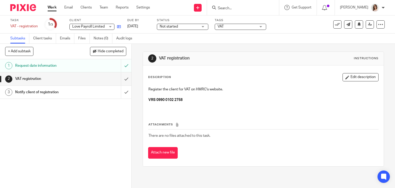
click at [116, 28] on link at bounding box center [118, 26] width 6 height 5
click at [345, 73] on div "Description Edit description Register the client for VAT on HMRC's website. VRS…" at bounding box center [263, 115] width 241 height 101
click at [346, 74] on button "Edit description" at bounding box center [361, 77] width 36 height 8
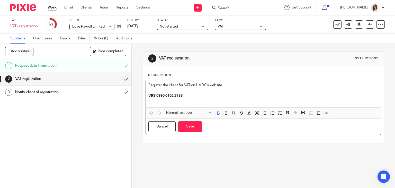
click at [212, 97] on p "VRS 0990 0102 2758" at bounding box center [263, 95] width 230 height 5
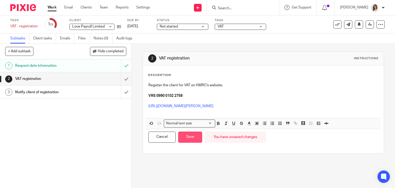
click at [192, 140] on button "Save" at bounding box center [190, 136] width 24 height 11
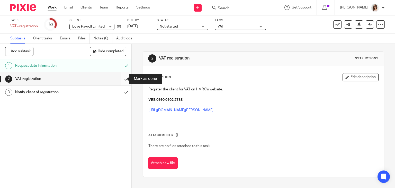
click at [119, 78] on input "submit" at bounding box center [65, 78] width 131 height 13
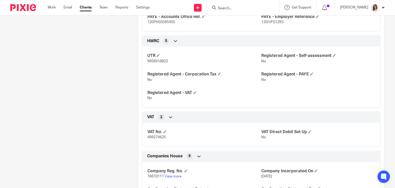
scroll to position [187, 0]
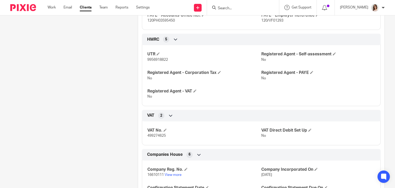
click at [152, 136] on span "499274625" at bounding box center [156, 136] width 19 height 4
copy span "499274625"
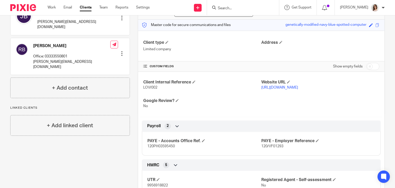
scroll to position [0, 0]
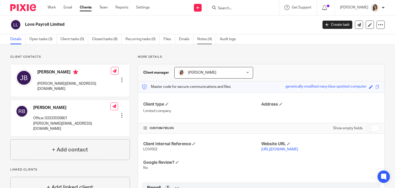
click at [204, 41] on link "Notes (4)" at bounding box center [206, 39] width 19 height 10
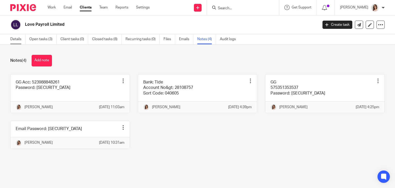
click at [15, 37] on link "Details" at bounding box center [17, 39] width 15 height 10
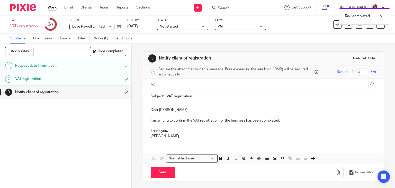
click at [119, 93] on input "submit" at bounding box center [65, 92] width 131 height 13
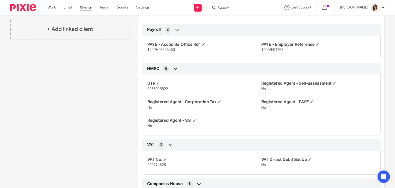
scroll to position [159, 0]
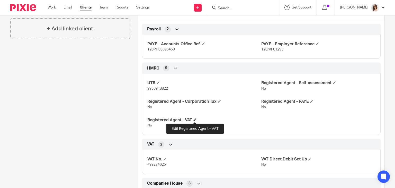
click at [196, 118] on span at bounding box center [194, 119] width 3 height 3
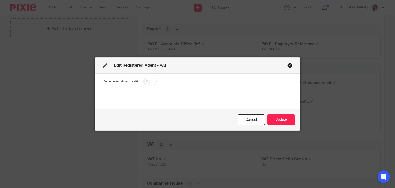
click at [136, 81] on label "Registered Agent - VAT" at bounding box center [121, 81] width 37 height 5
click at [135, 83] on label "Registered Agent - VAT" at bounding box center [121, 81] width 37 height 5
click at [144, 82] on input "checkbox" at bounding box center [150, 81] width 13 height 7
checkbox input "true"
click at [277, 118] on button "Update" at bounding box center [282, 119] width 28 height 11
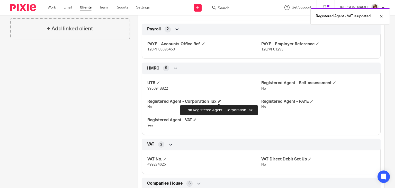
click at [219, 101] on span at bounding box center [219, 101] width 3 height 3
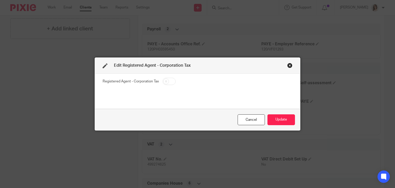
click at [165, 83] on input "checkbox" at bounding box center [169, 81] width 13 height 7
checkbox input "true"
click at [275, 122] on button "Update" at bounding box center [282, 119] width 28 height 11
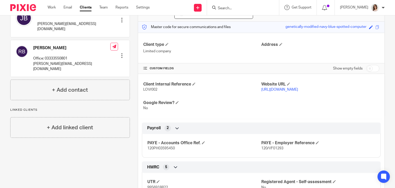
scroll to position [55, 0]
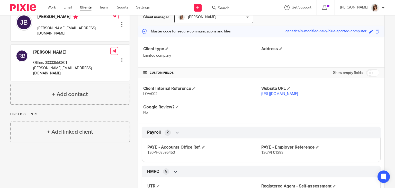
click at [367, 71] on input "checkbox" at bounding box center [372, 72] width 13 height 7
checkbox input "true"
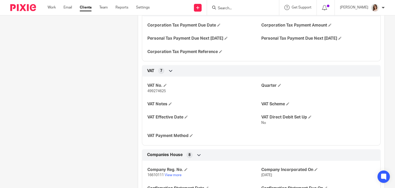
scroll to position [446, 0]
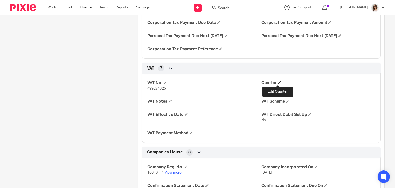
click at [278, 82] on span at bounding box center [279, 82] width 3 height 3
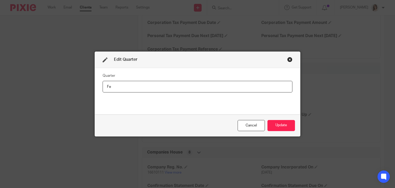
type input "F"
type input "Jan/Apr/Jul/Oct"
click at [281, 122] on button "Update" at bounding box center [282, 125] width 28 height 11
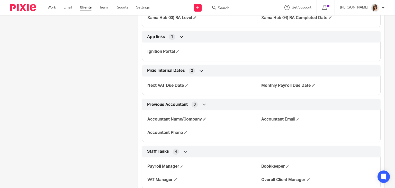
scroll to position [817, 0]
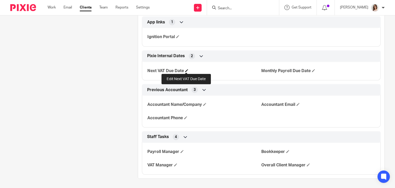
click at [187, 70] on span at bounding box center [186, 70] width 3 height 3
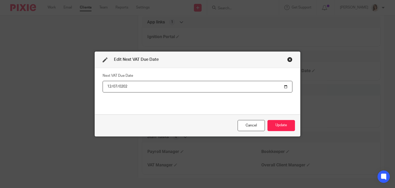
type input "2025-12-07"
click at [277, 120] on button "Update" at bounding box center [282, 125] width 28 height 11
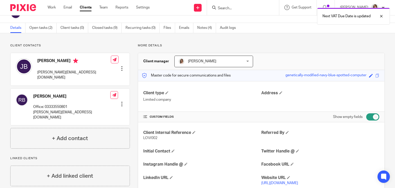
scroll to position [0, 0]
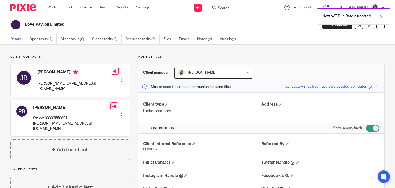
click at [138, 40] on link "Recurring tasks (0)" at bounding box center [143, 39] width 34 height 10
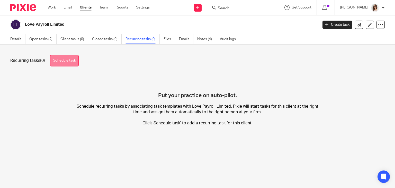
click at [68, 63] on link "Schedule task" at bounding box center [64, 61] width 29 height 12
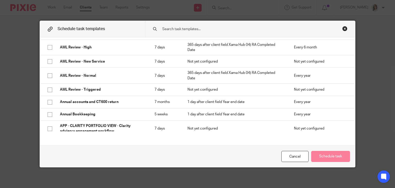
scroll to position [91, 0]
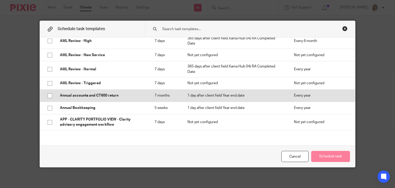
click at [48, 95] on input "checkbox" at bounding box center [50, 96] width 10 height 10
checkbox input "true"
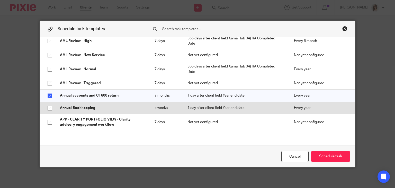
click at [48, 108] on input "checkbox" at bounding box center [50, 108] width 10 height 10
checkbox input "true"
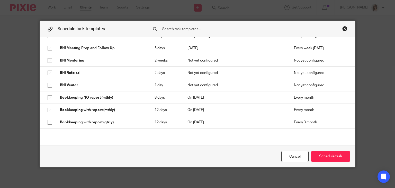
scroll to position [257, 0]
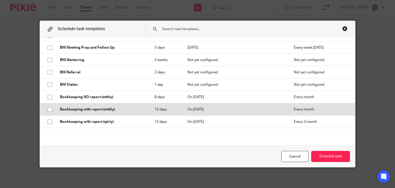
click at [47, 109] on input "checkbox" at bounding box center [50, 109] width 10 height 10
checkbox input "true"
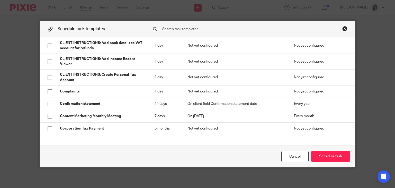
scroll to position [524, 0]
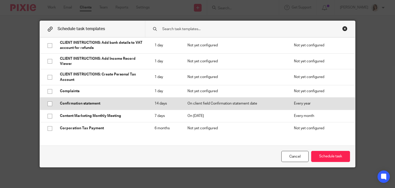
click at [47, 104] on input "checkbox" at bounding box center [50, 104] width 10 height 10
checkbox input "true"
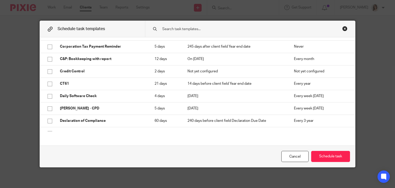
scroll to position [618, 0]
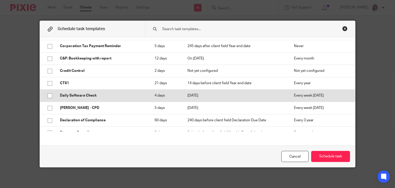
click at [47, 95] on input "checkbox" at bounding box center [50, 96] width 10 height 10
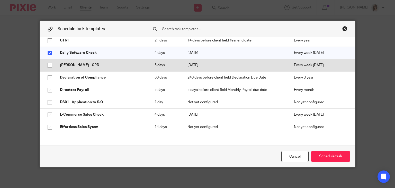
scroll to position [659, 0]
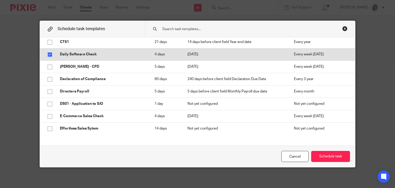
click at [48, 55] on input "checkbox" at bounding box center [50, 55] width 10 height 10
checkbox input "false"
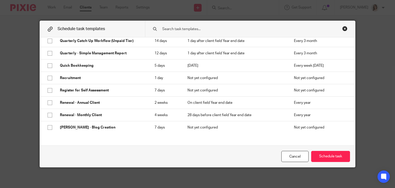
scroll to position [1307, 0]
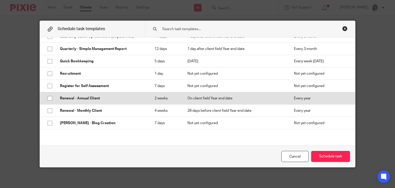
click at [47, 98] on input "checkbox" at bounding box center [50, 98] width 10 height 10
click at [48, 97] on input "checkbox" at bounding box center [50, 98] width 10 height 10
checkbox input "false"
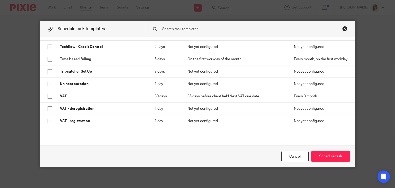
scroll to position [1533, 0]
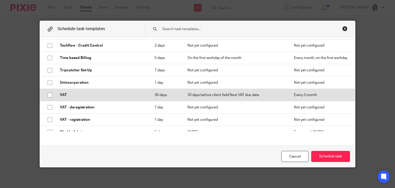
click at [47, 94] on input "checkbox" at bounding box center [50, 95] width 10 height 10
checkbox input "true"
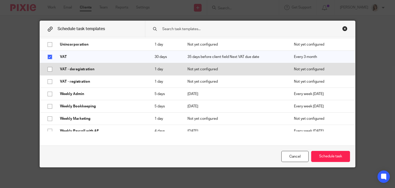
scroll to position [1573, 0]
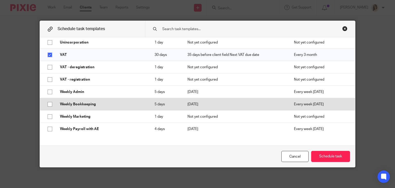
click at [48, 105] on input "checkbox" at bounding box center [50, 104] width 10 height 10
checkbox input "true"
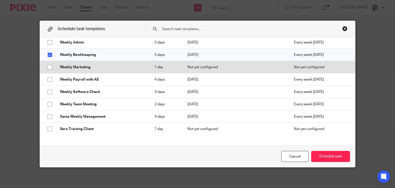
scroll to position [1625, 0]
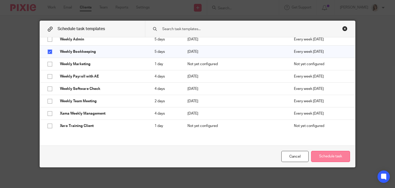
click at [321, 157] on button "Schedule task" at bounding box center [330, 156] width 39 height 11
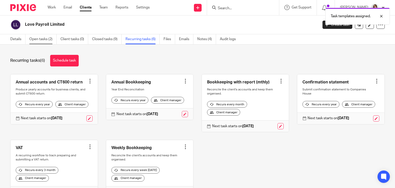
click at [44, 39] on link "Open tasks (2)" at bounding box center [42, 39] width 27 height 10
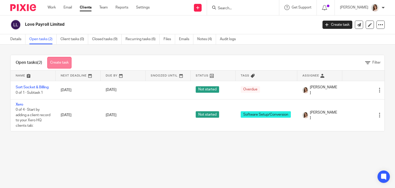
click at [58, 62] on link "Create task" at bounding box center [59, 63] width 24 height 12
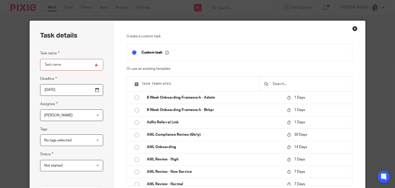
click at [276, 84] on input "text" at bounding box center [309, 84] width 75 height 6
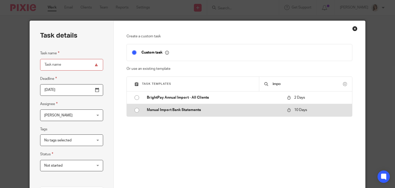
type input "impo"
click at [135, 108] on input "radio" at bounding box center [137, 110] width 10 height 10
type input "[DATE]"
type input "Manual Import Bank Statements - August"
checkbox input "false"
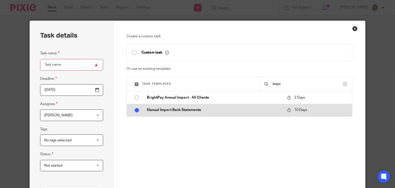
radio input "false"
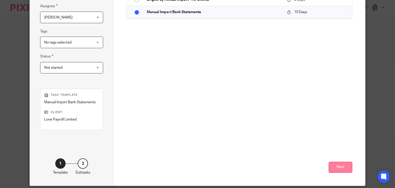
scroll to position [99, 0]
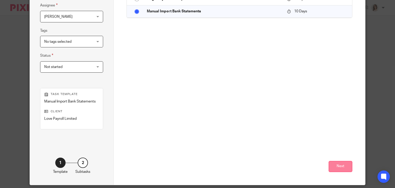
click at [332, 164] on button "Next" at bounding box center [341, 166] width 24 height 11
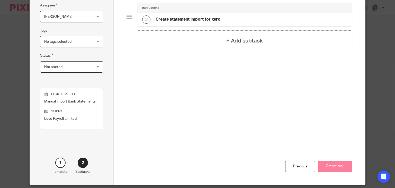
click at [335, 165] on button "Create task" at bounding box center [335, 166] width 34 height 11
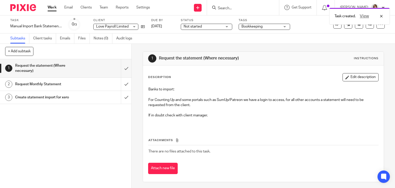
click at [52, 8] on link "Work" at bounding box center [52, 7] width 9 height 5
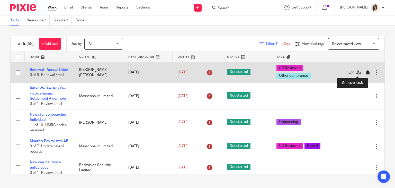
click at [365, 73] on div at bounding box center [367, 72] width 5 height 5
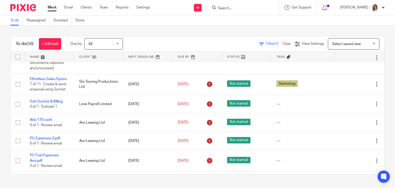
scroll to position [214, 0]
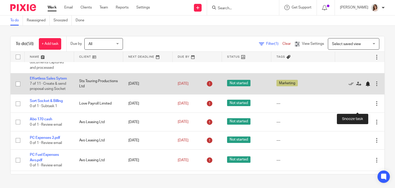
click at [365, 86] on div at bounding box center [367, 83] width 5 height 5
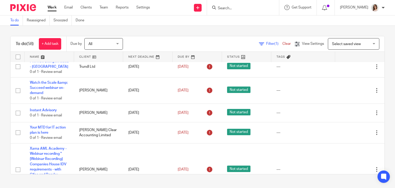
scroll to position [390, 0]
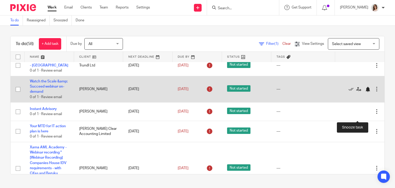
click at [365, 92] on div at bounding box center [367, 89] width 5 height 5
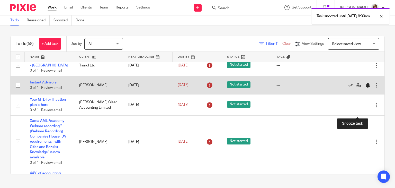
click at [365, 88] on div at bounding box center [367, 85] width 5 height 5
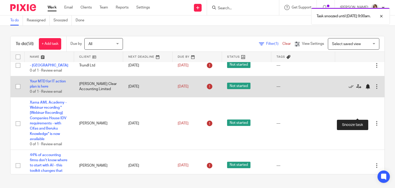
click at [365, 89] on div at bounding box center [367, 86] width 5 height 5
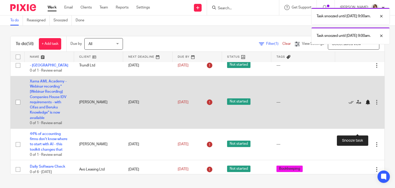
click at [365, 105] on div at bounding box center [367, 102] width 5 height 5
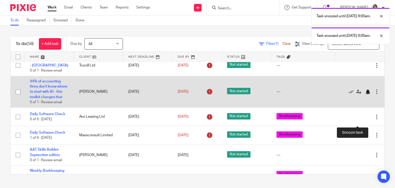
click at [365, 94] on div at bounding box center [367, 91] width 5 height 5
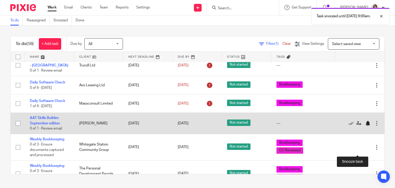
click at [365, 126] on div at bounding box center [367, 123] width 5 height 5
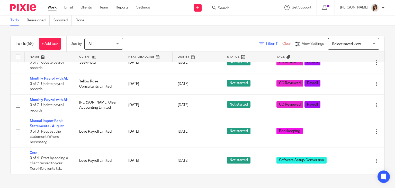
scroll to position [1056, 0]
